Goal: Use online tool/utility: Utilize a website feature to perform a specific function

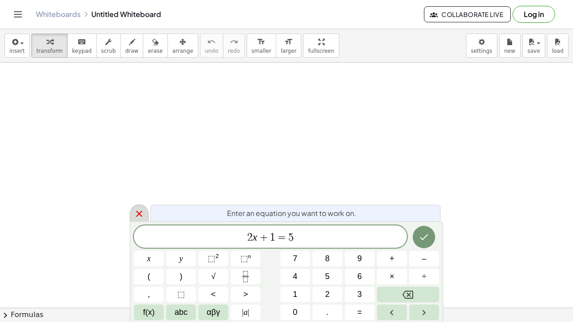
click at [141, 217] on icon at bounding box center [139, 214] width 11 height 11
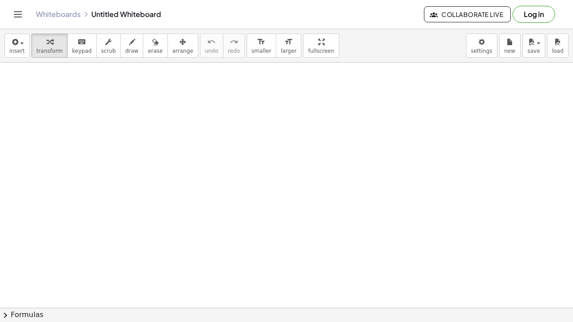
drag, startPoint x: 191, startPoint y: 141, endPoint x: 296, endPoint y: 191, distance: 116.5
click at [257, 49] on span "smaller" at bounding box center [261, 51] width 20 height 6
drag, startPoint x: 244, startPoint y: 141, endPoint x: 259, endPoint y: 170, distance: 32.4
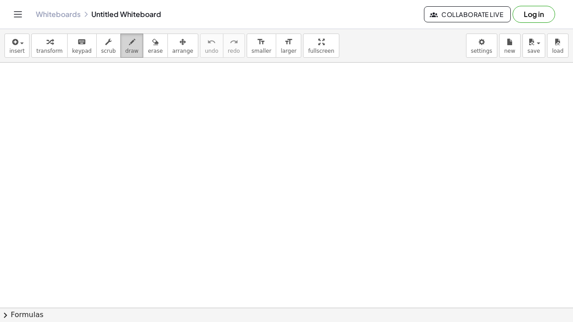
click at [125, 49] on span "draw" at bounding box center [131, 51] width 13 height 6
drag, startPoint x: 121, startPoint y: 84, endPoint x: 196, endPoint y: 161, distance: 107.9
click at [7, 315] on span "chevron_right" at bounding box center [5, 315] width 11 height 11
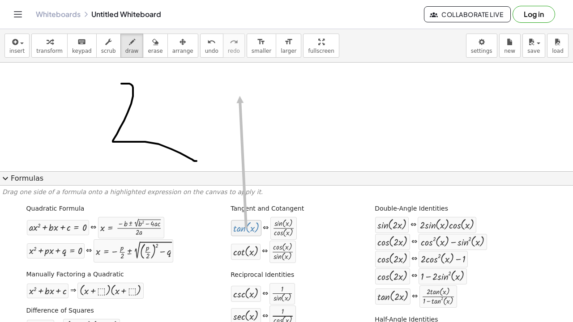
drag, startPoint x: 250, startPoint y: 231, endPoint x: 239, endPoint y: 96, distance: 135.1
drag, startPoint x: 253, startPoint y: 231, endPoint x: 268, endPoint y: 105, distance: 127.1
drag, startPoint x: 245, startPoint y: 230, endPoint x: 204, endPoint y: 102, distance: 133.6
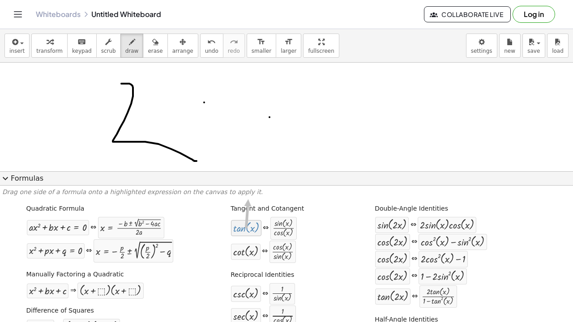
drag, startPoint x: 244, startPoint y: 224, endPoint x: 248, endPoint y: 199, distance: 24.9
drag, startPoint x: 244, startPoint y: 230, endPoint x: 141, endPoint y: 141, distance: 135.8
click at [406, 230] on div "sin ( , · 2 · x )" at bounding box center [392, 225] width 34 height 16
drag, startPoint x: 452, startPoint y: 229, endPoint x: 336, endPoint y: 215, distance: 117.2
click at [7, 177] on span "expand_more" at bounding box center [5, 178] width 11 height 11
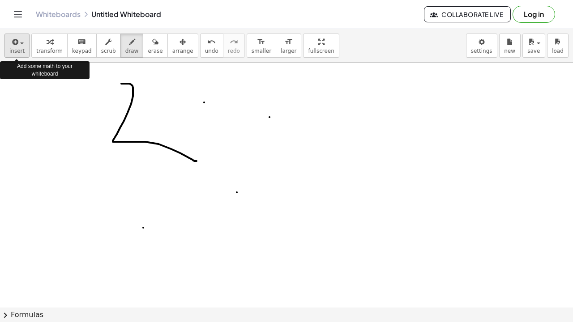
click at [23, 43] on span "button" at bounding box center [22, 44] width 4 height 2
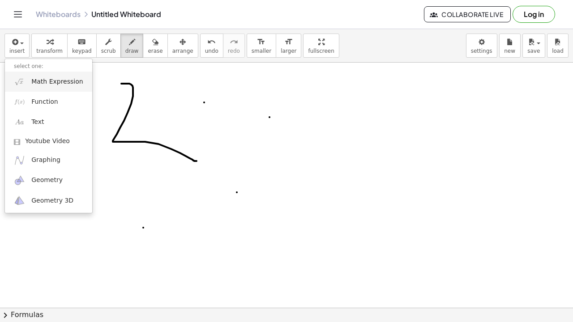
click at [65, 81] on span "Math Expression" at bounding box center [56, 81] width 51 height 9
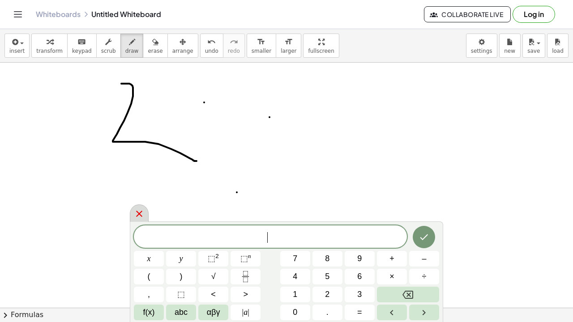
click at [141, 212] on icon at bounding box center [139, 214] width 6 height 6
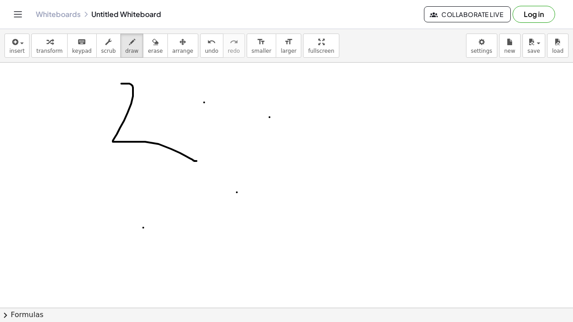
click at [21, 19] on icon "Toggle navigation" at bounding box center [18, 14] width 11 height 11
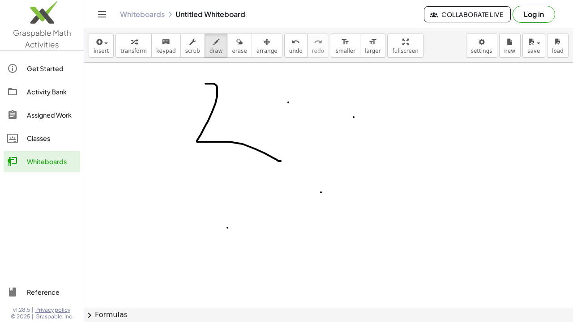
click at [44, 33] on img at bounding box center [42, 15] width 84 height 38
click at [97, 12] on icon "Toggle navigation" at bounding box center [102, 14] width 11 height 11
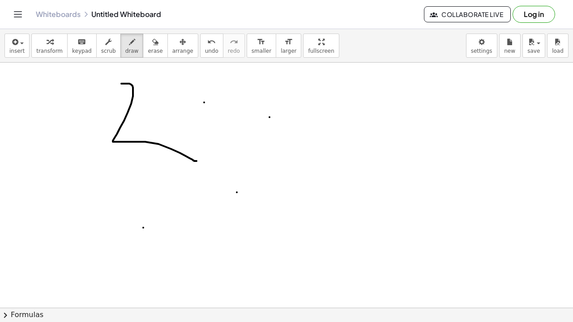
click at [85, 13] on icon at bounding box center [85, 14] width 7 height 7
click at [61, 13] on link "Whiteboards" at bounding box center [58, 14] width 45 height 9
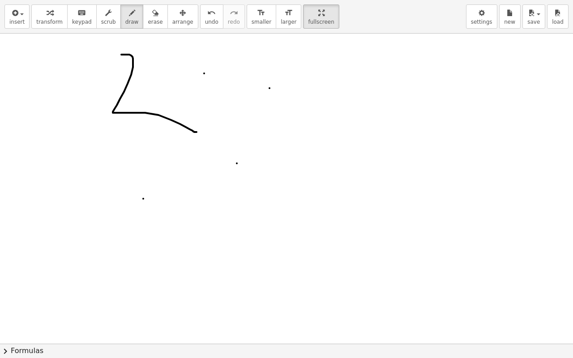
click at [186, 97] on div at bounding box center [286, 344] width 573 height 620
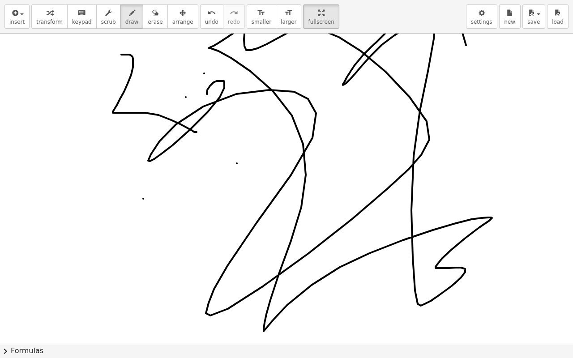
drag, startPoint x: 207, startPoint y: 90, endPoint x: 458, endPoint y: 203, distance: 275.0
click at [458, 203] on div at bounding box center [286, 344] width 573 height 620
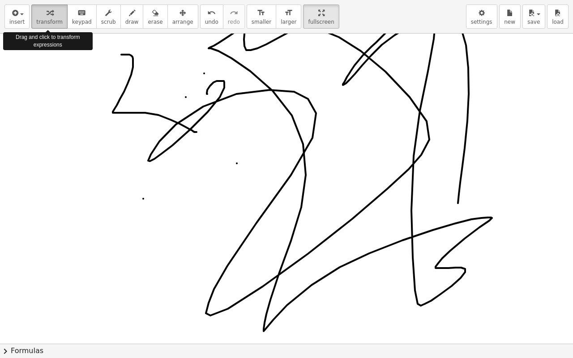
click at [52, 19] on span "transform" at bounding box center [49, 22] width 26 height 6
click at [19, 17] on div "button" at bounding box center [16, 12] width 15 height 11
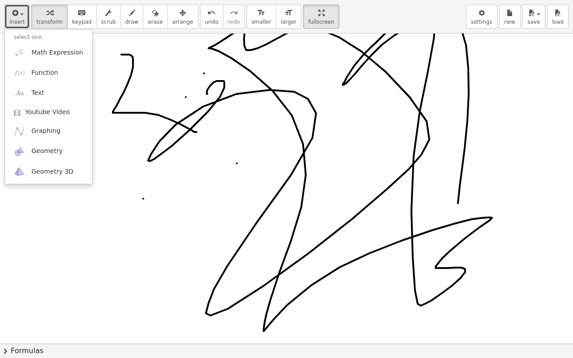
click at [235, 115] on div at bounding box center [286, 344] width 573 height 620
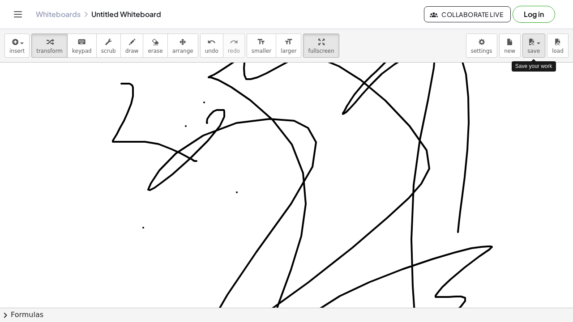
click at [538, 49] on span "save" at bounding box center [533, 51] width 13 height 6
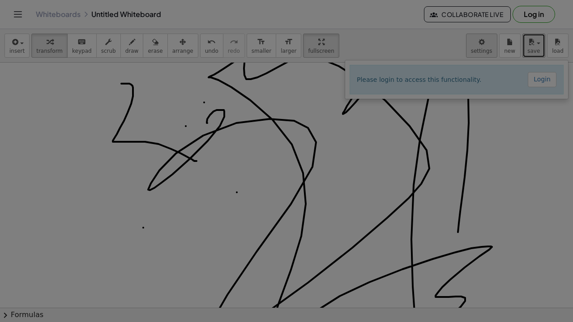
click at [483, 47] on body "Graspable Math Activities Get Started Activity Bank Assigned Work Classes White…" at bounding box center [286, 161] width 573 height 322
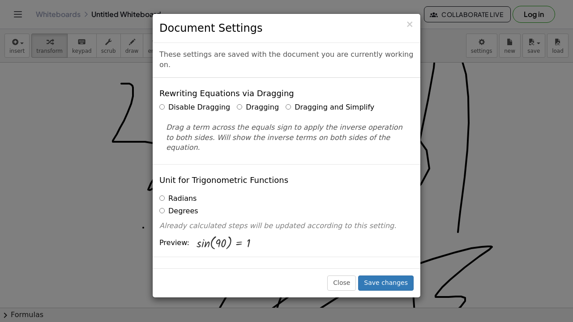
click at [313, 166] on div "Unit for Trigonometric Functions Radians Degrees Already calculated steps will …" at bounding box center [287, 210] width 268 height 93
click at [319, 257] on div "Show Edit/Balance Buttons Show Edit/Balance Buttons Show or hide the edit or ba…" at bounding box center [287, 290] width 268 height 66
click at [353, 288] on button "Close" at bounding box center [341, 283] width 29 height 15
